Goal: Task Accomplishment & Management: Manage account settings

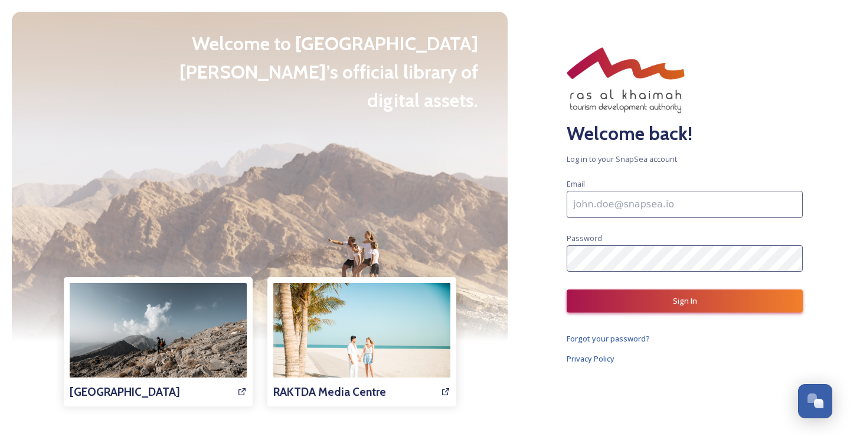
click at [635, 204] on input at bounding box center [685, 204] width 236 height 27
type input "[EMAIL_ADDRESS][DOMAIN_NAME]"
click at [621, 338] on span "Forgot your password?" at bounding box center [608, 338] width 83 height 11
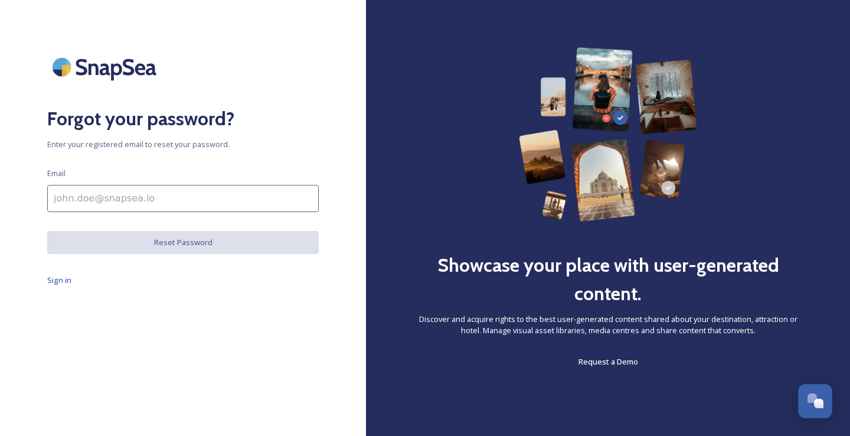
click at [84, 199] on input at bounding box center [182, 198] width 271 height 27
type input "[EMAIL_ADDRESS][DOMAIN_NAME]"
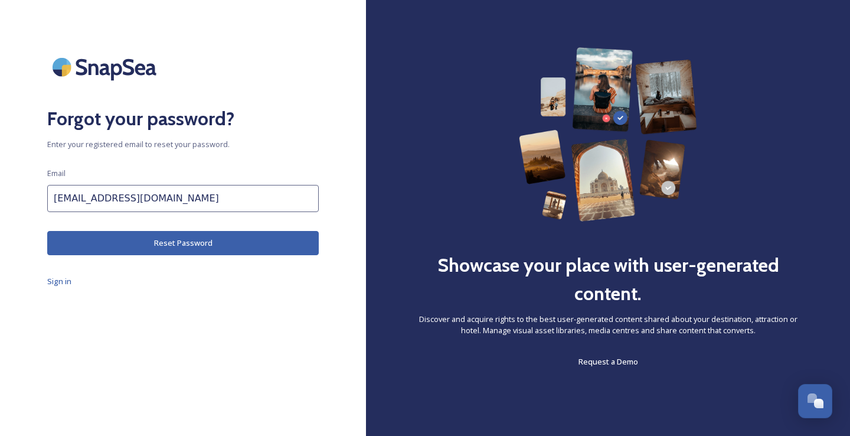
click at [183, 245] on button "Reset Password" at bounding box center [182, 243] width 271 height 24
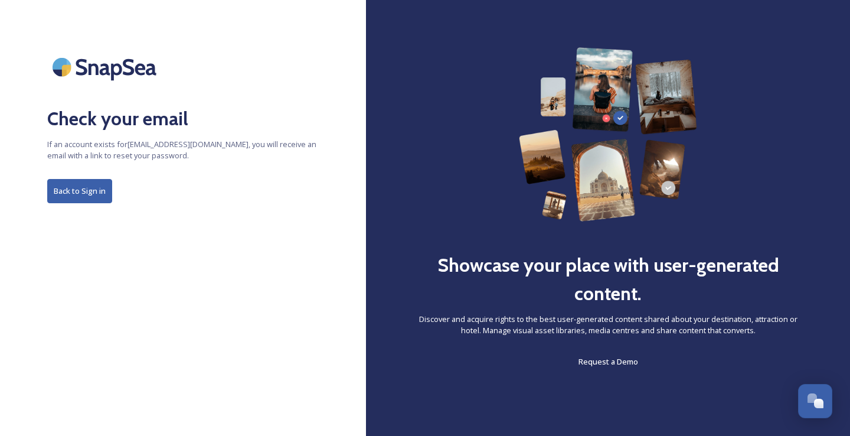
click at [68, 189] on button "Back to Sign in" at bounding box center [79, 191] width 65 height 24
